Goal: Transaction & Acquisition: Purchase product/service

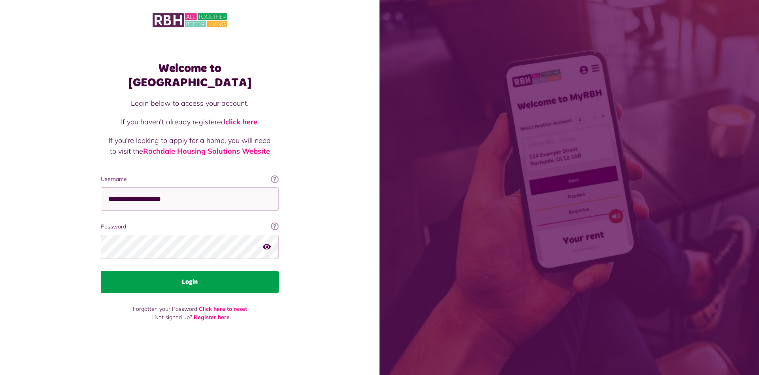
click at [184, 276] on button "Login" at bounding box center [190, 282] width 178 height 22
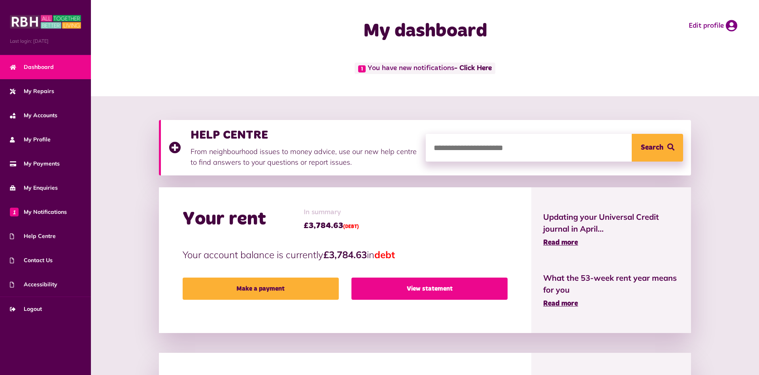
click at [413, 290] on link "View statement" at bounding box center [430, 288] width 156 height 22
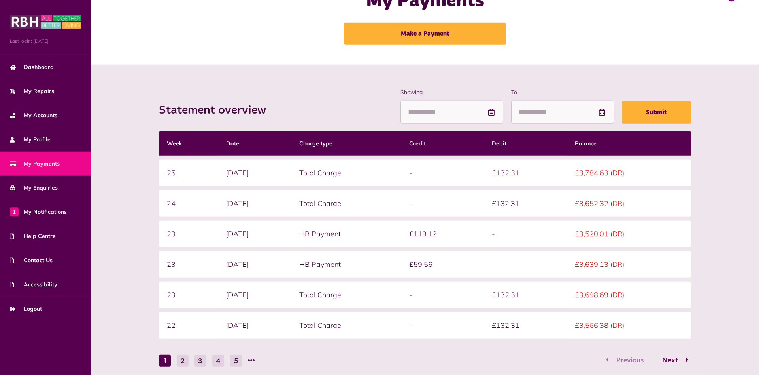
scroll to position [31, 0]
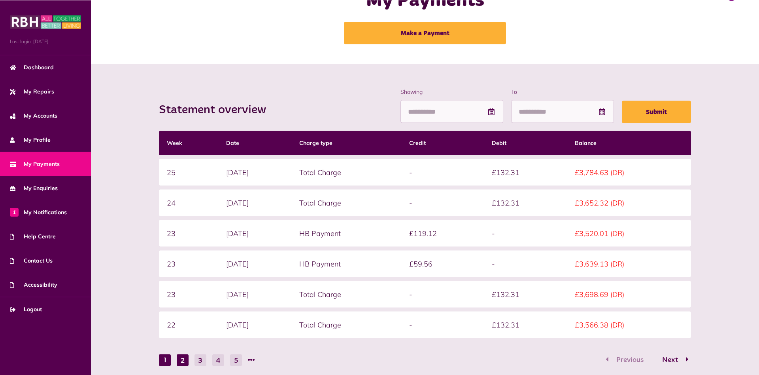
click at [181, 362] on button "2" at bounding box center [183, 360] width 12 height 12
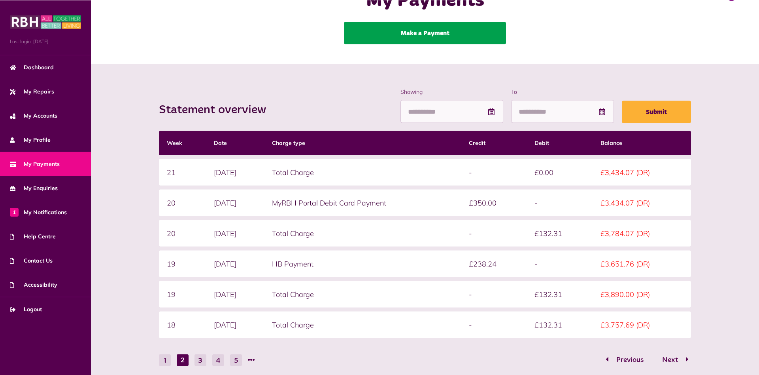
click at [456, 32] on link "Make a Payment" at bounding box center [425, 33] width 162 height 22
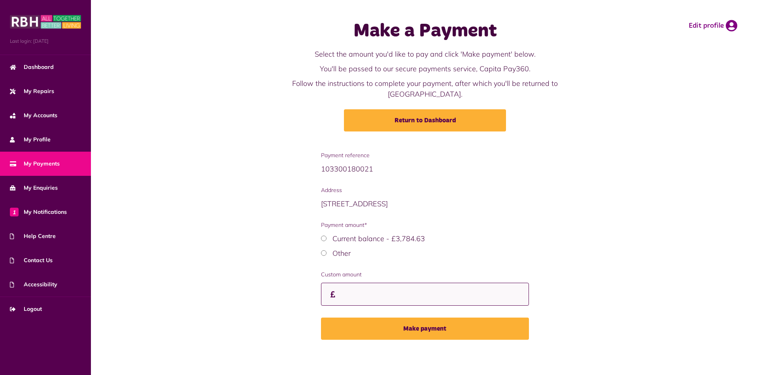
click at [344, 282] on input "Custom amount" at bounding box center [425, 293] width 208 height 23
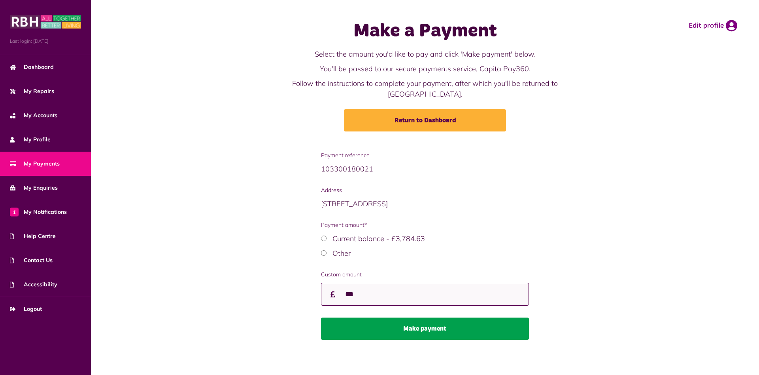
type input "***"
click at [445, 317] on button "Make payment" at bounding box center [425, 328] width 208 height 22
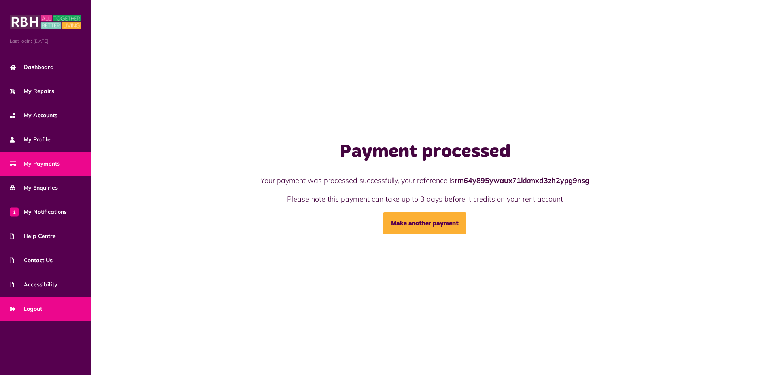
click at [35, 308] on span "Logout" at bounding box center [26, 309] width 32 height 8
click at [38, 306] on span "Logout" at bounding box center [26, 309] width 32 height 8
